Goal: Task Accomplishment & Management: Manage account settings

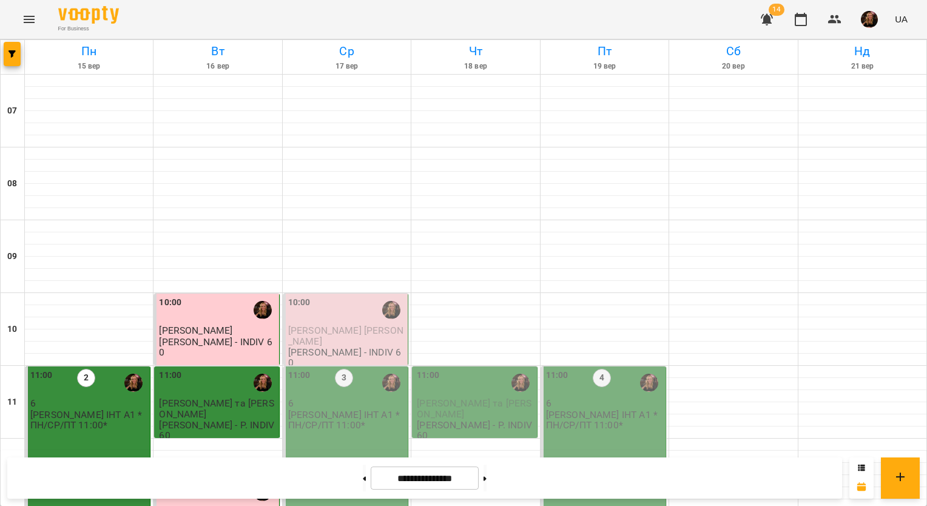
scroll to position [297, 0]
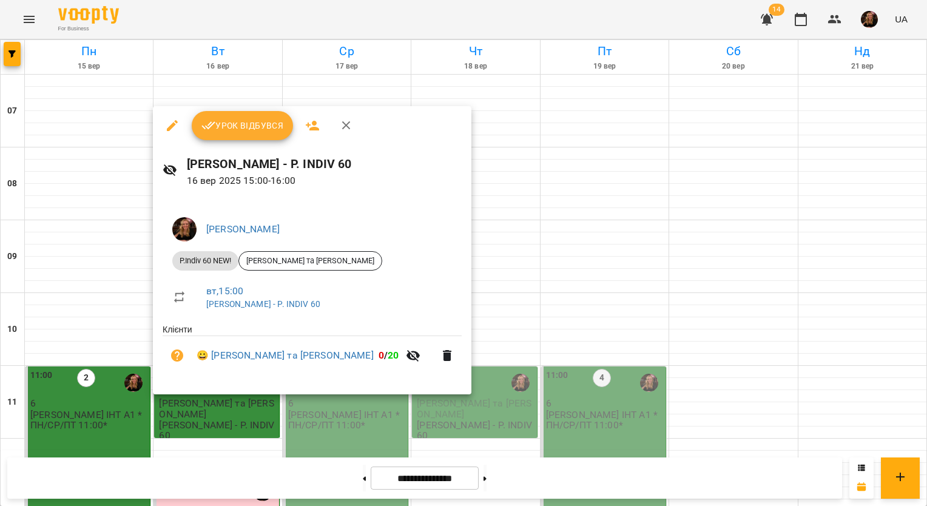
click at [240, 125] on span "Урок відбувся" at bounding box center [242, 125] width 83 height 15
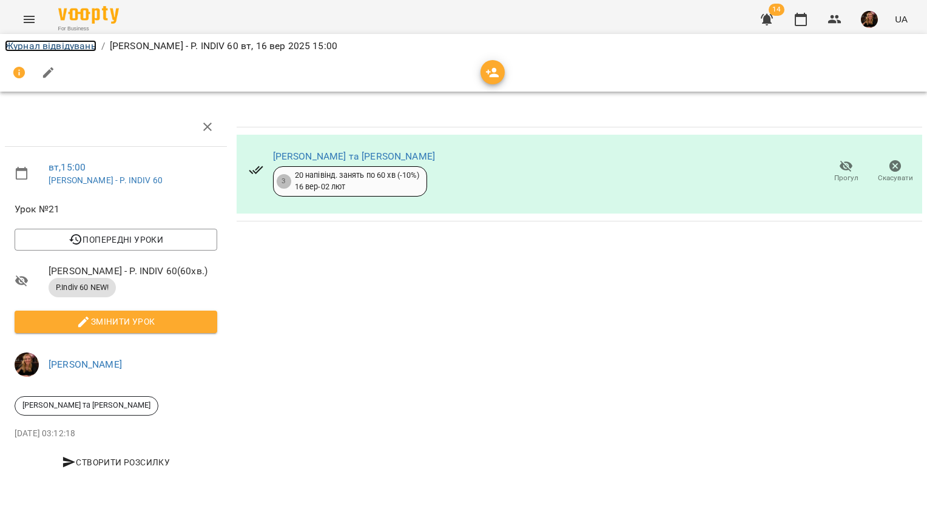
click at [80, 43] on link "Журнал відвідувань" at bounding box center [51, 46] width 92 height 12
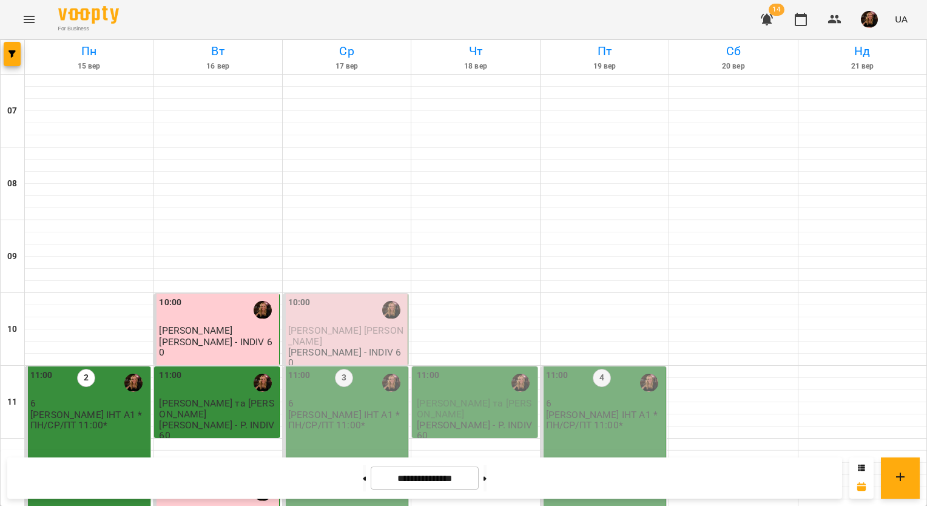
scroll to position [302, 0]
click at [216, 478] on div "12:30" at bounding box center [217, 492] width 117 height 28
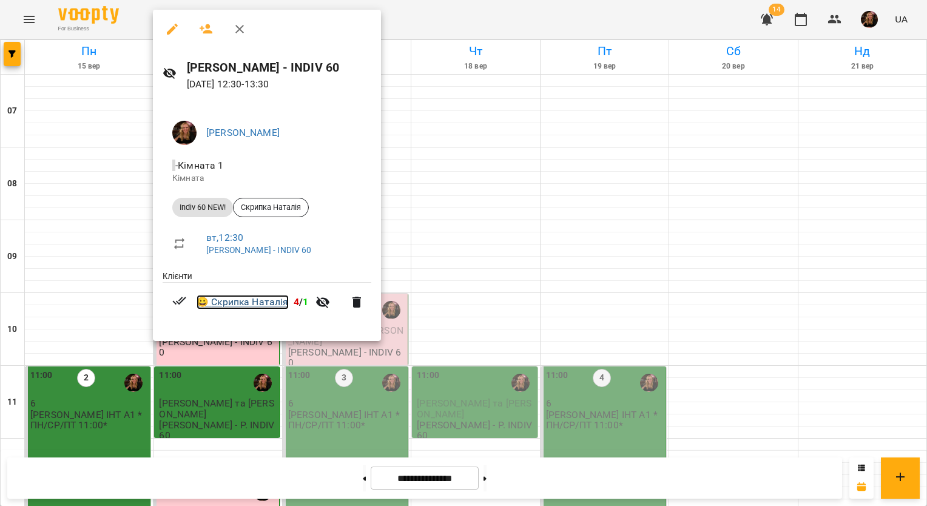
click at [254, 303] on link "😀 [PERSON_NAME]" at bounding box center [243, 302] width 92 height 15
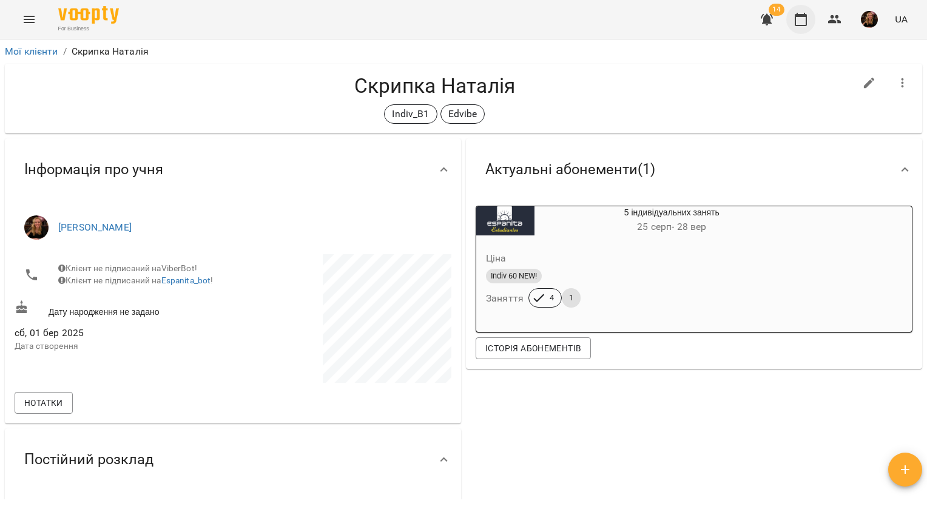
click at [806, 19] on icon "button" at bounding box center [800, 19] width 15 height 15
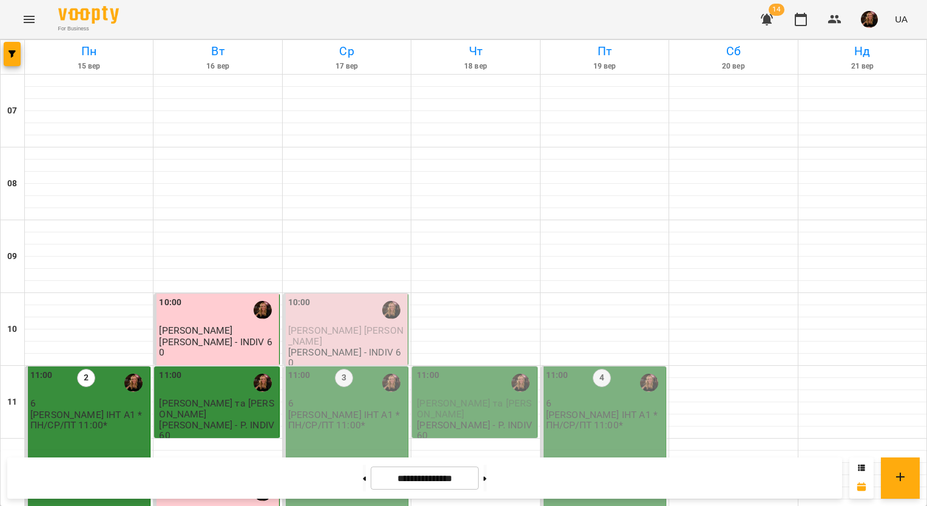
scroll to position [607, 0]
